Goal: Task Accomplishment & Management: Complete application form

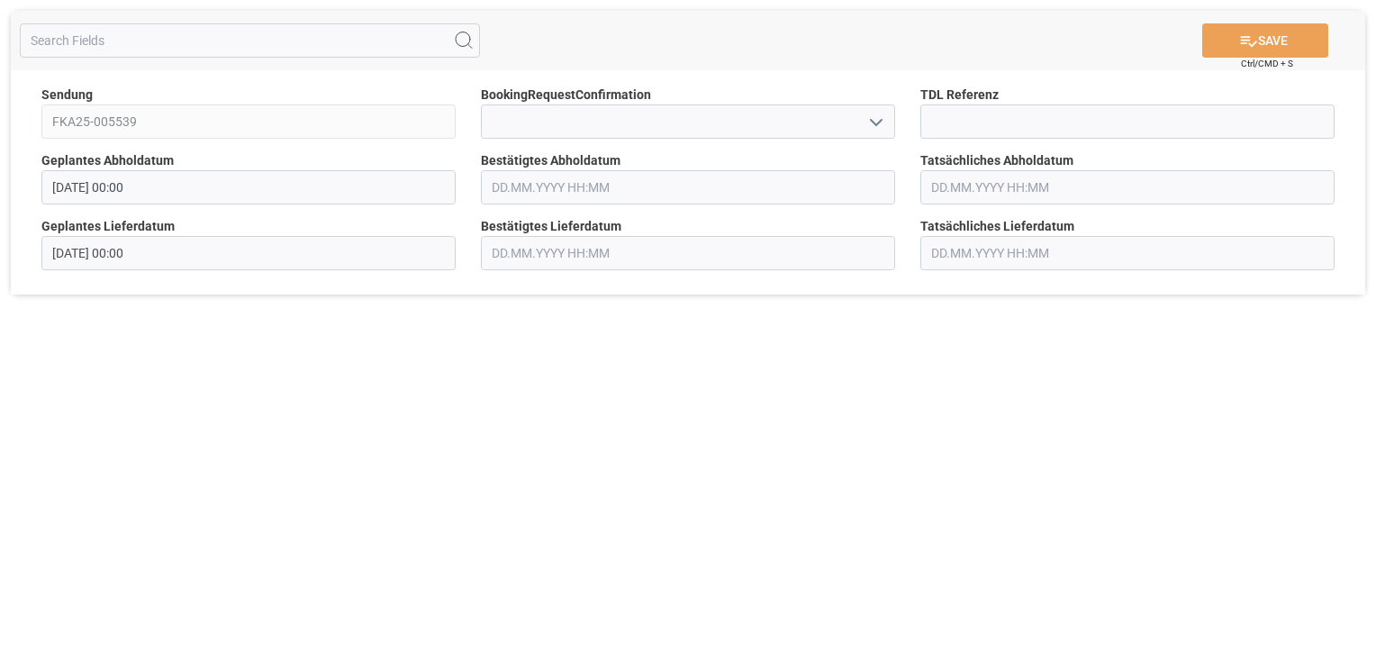
click at [870, 123] on icon "open menu" at bounding box center [876, 123] width 22 height 22
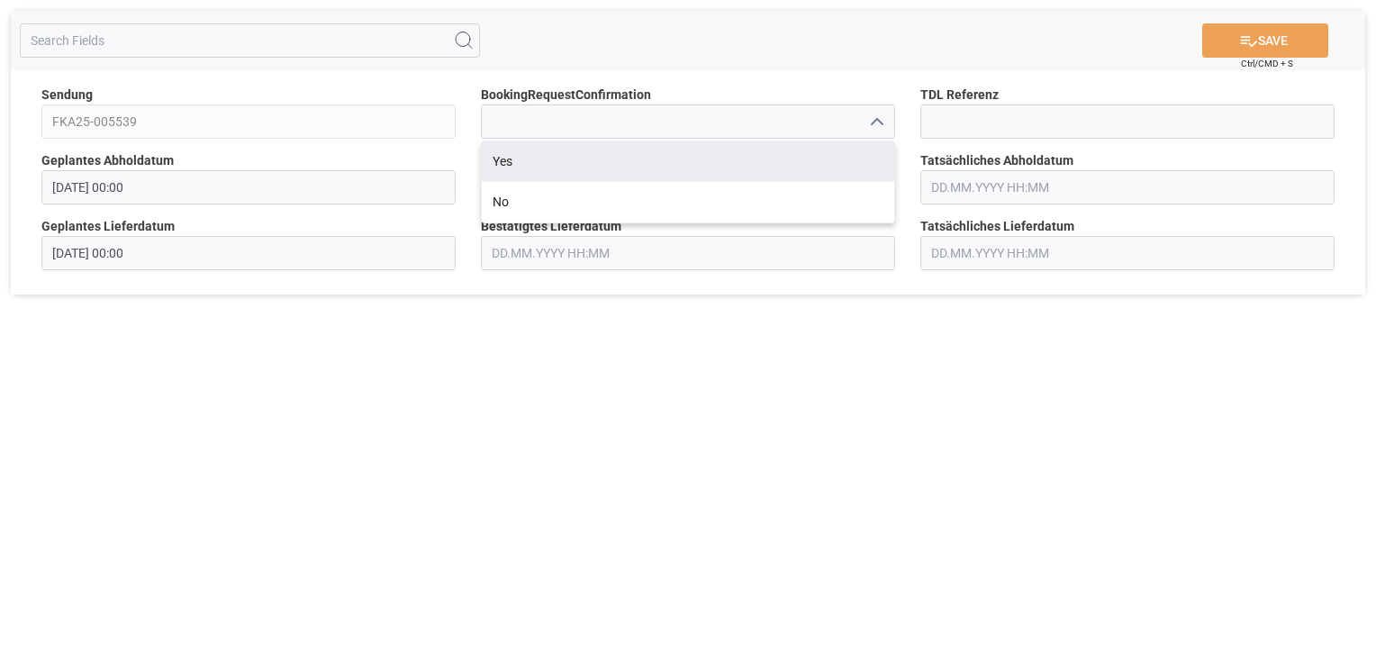
click at [845, 153] on div "Yes" at bounding box center [688, 161] width 412 height 41
type input "Yes"
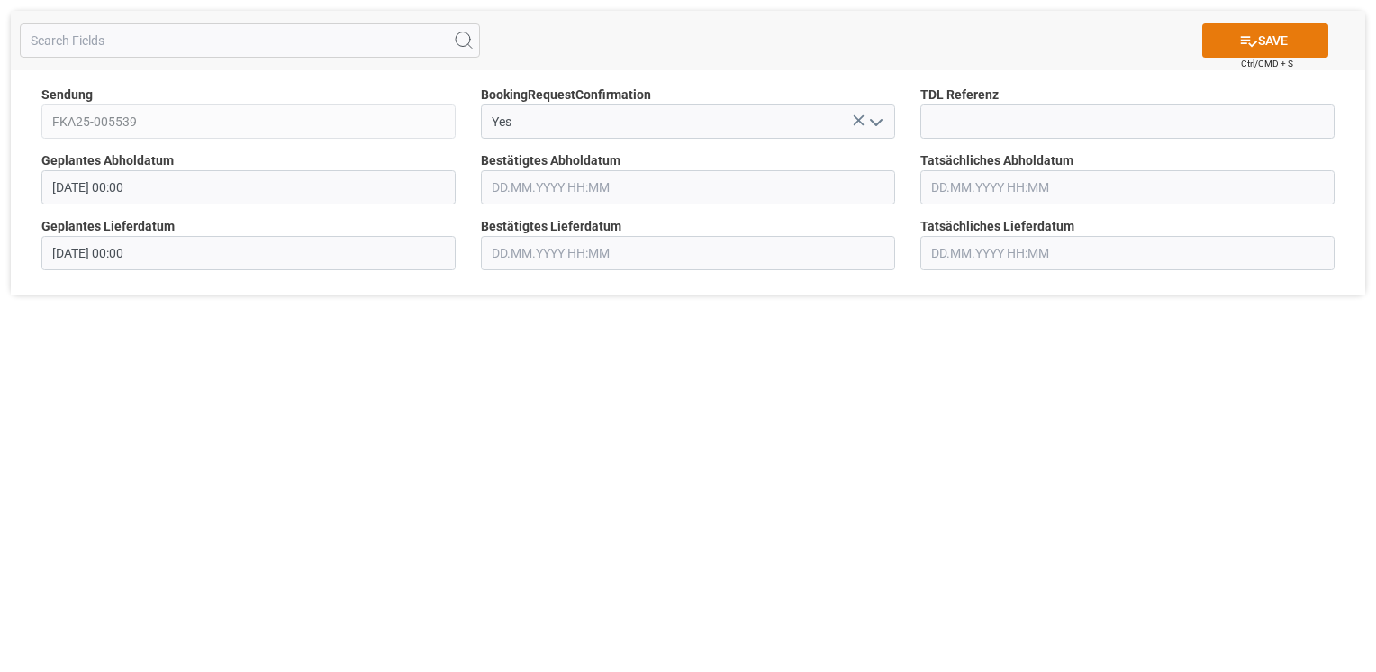
click at [1283, 43] on button "SAVE" at bounding box center [1265, 40] width 126 height 34
click at [875, 117] on icon "open menu" at bounding box center [876, 123] width 22 height 22
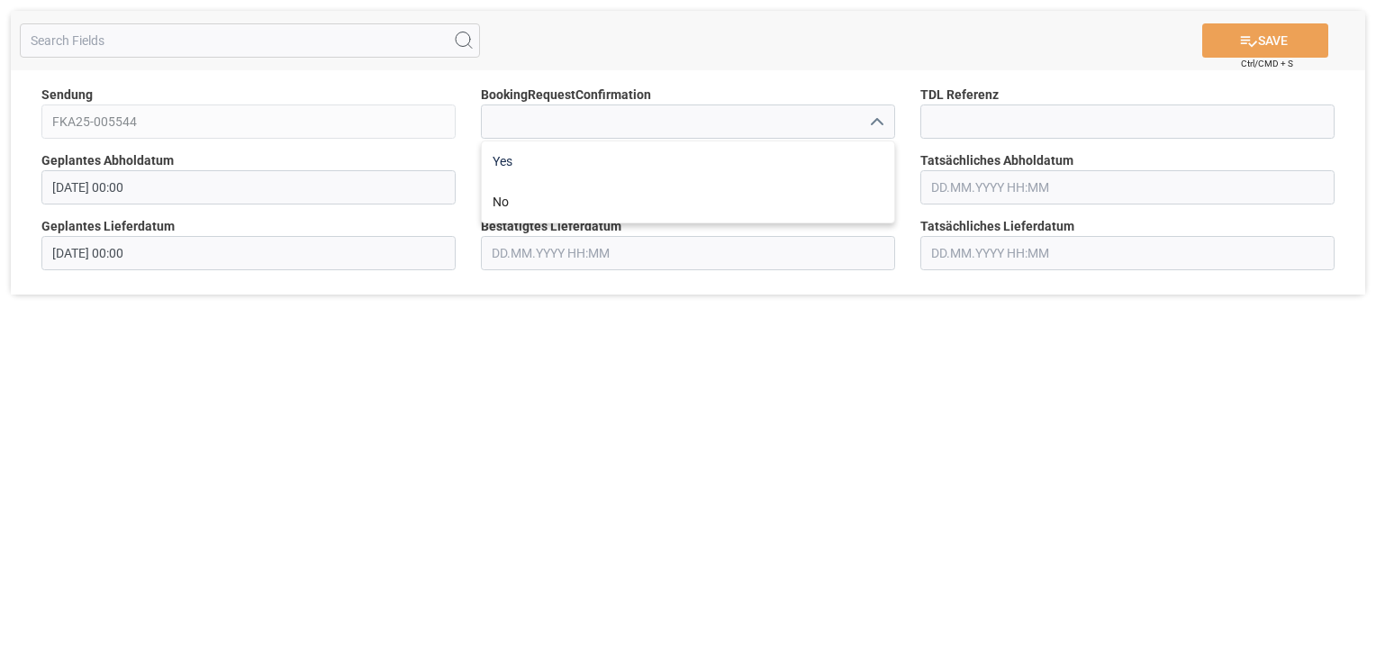
click at [840, 149] on div "Yes" at bounding box center [688, 161] width 412 height 41
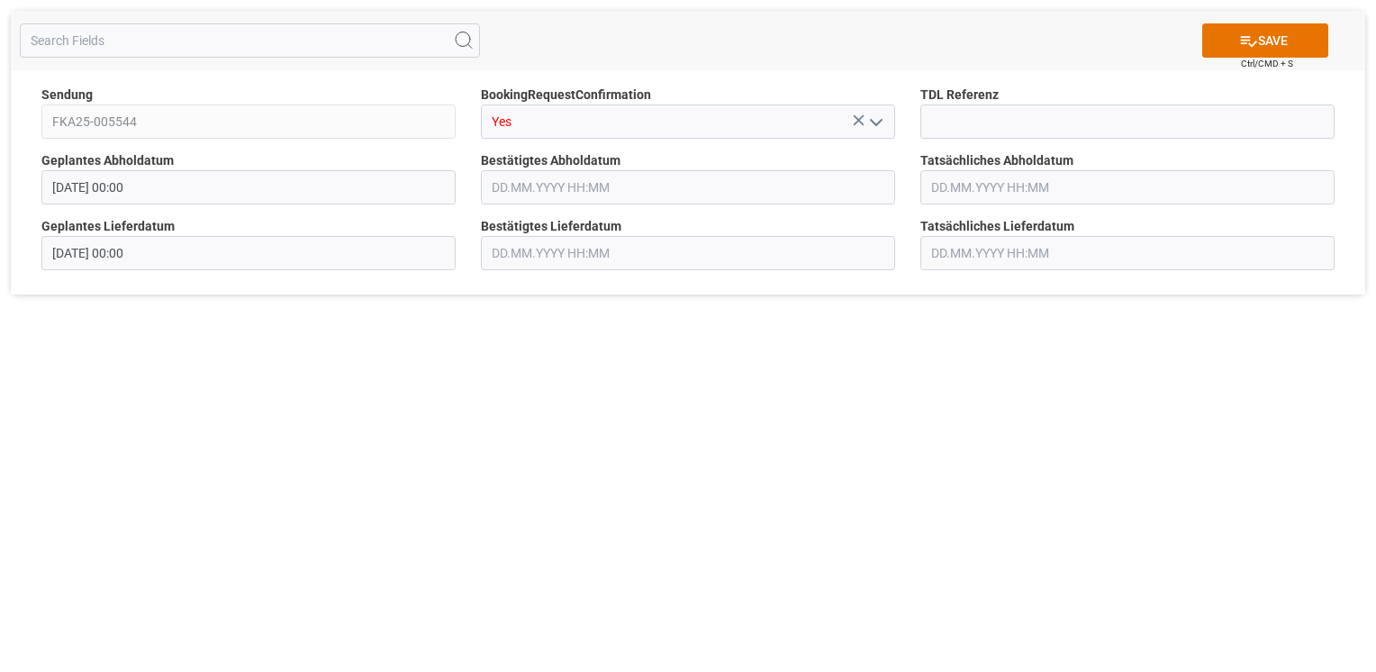
type input "Yes"
click at [1248, 38] on icon at bounding box center [1248, 41] width 19 height 19
